Goal: Check status: Check status

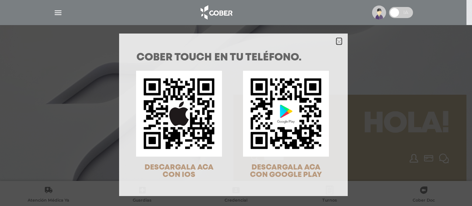
click at [337, 42] on icon "Close" at bounding box center [340, 42] width 6 height 6
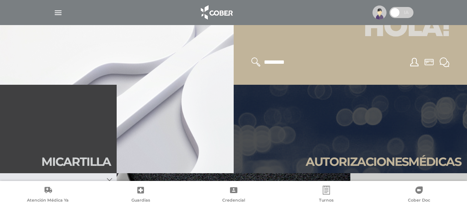
scroll to position [111, 0]
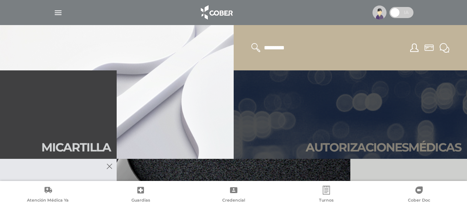
click at [351, 135] on link "Autori zaciones médicas" at bounding box center [351, 114] width 234 height 89
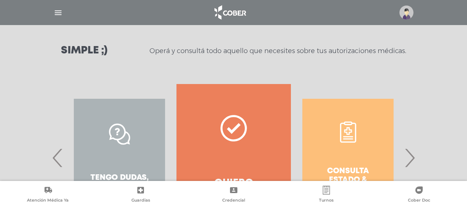
scroll to position [148, 0]
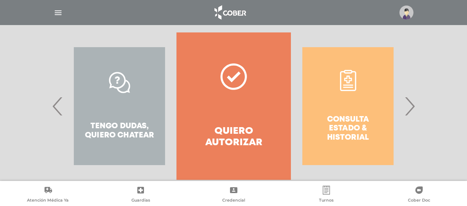
click at [343, 117] on div "Consulta estado & historial" at bounding box center [348, 106] width 114 height 148
click at [343, 104] on div "Consulta estado & historial" at bounding box center [348, 106] width 114 height 148
click at [346, 104] on div "Consulta estado & historial Prácticas de autorización automática Tengo dudas, q…" at bounding box center [405, 106] width 1142 height 148
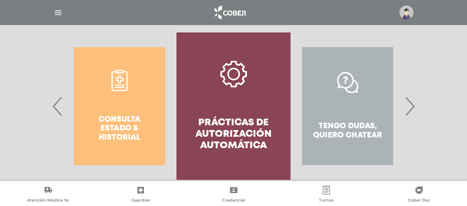
click at [413, 111] on span "›" at bounding box center [409, 106] width 14 height 40
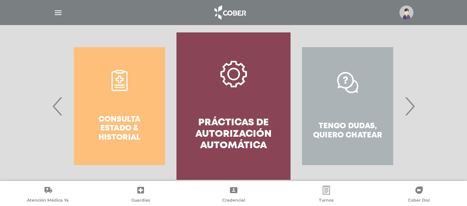
click at [126, 125] on div "Consulta estado & historial" at bounding box center [119, 106] width 114 height 148
click at [125, 125] on div "Consulta estado & historial" at bounding box center [119, 106] width 114 height 148
